Goal: Task Accomplishment & Management: Manage account settings

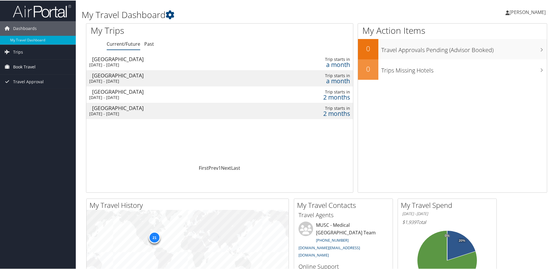
click at [23, 66] on span "Book Travel" at bounding box center [24, 66] width 22 height 15
click at [20, 95] on link "Book/Manage Online Trips" at bounding box center [38, 95] width 76 height 9
click at [115, 75] on div "[GEOGRAPHIC_DATA]" at bounding box center [172, 74] width 161 height 5
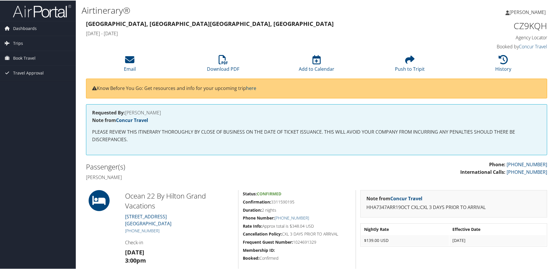
click at [210, 27] on h3 "[GEOGRAPHIC_DATA], [GEOGRAPHIC_DATA], [GEOGRAPHIC_DATA]" at bounding box center [258, 23] width 344 height 8
